Goal: Information Seeking & Learning: Learn about a topic

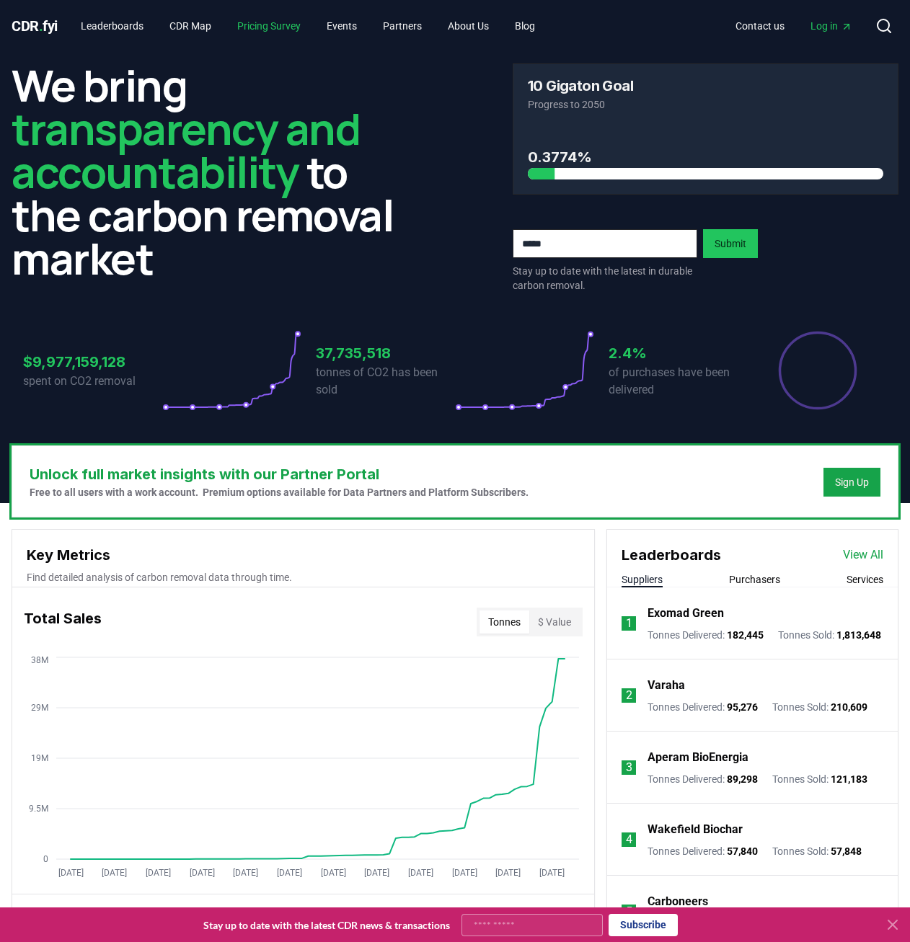
click at [278, 20] on link "Pricing Survey" at bounding box center [269, 26] width 86 height 26
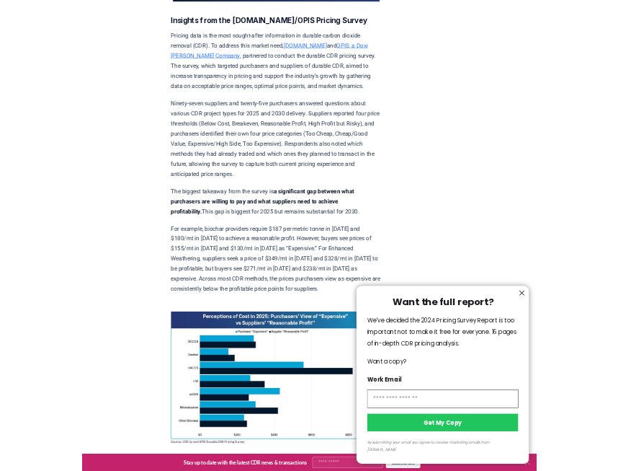
scroll to position [577, 0]
